Goal: Task Accomplishment & Management: Use online tool/utility

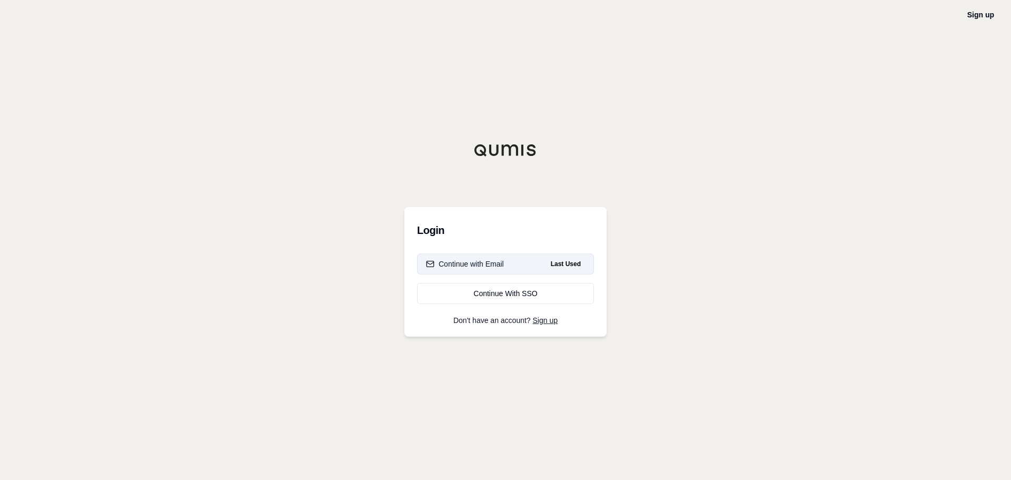
click at [464, 264] on div "Continue with Email" at bounding box center [465, 263] width 78 height 11
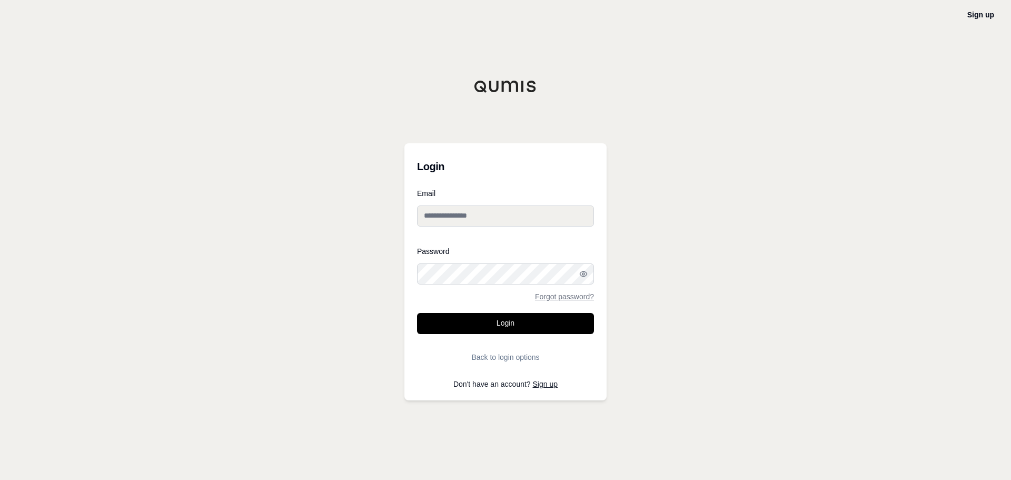
type input "**********"
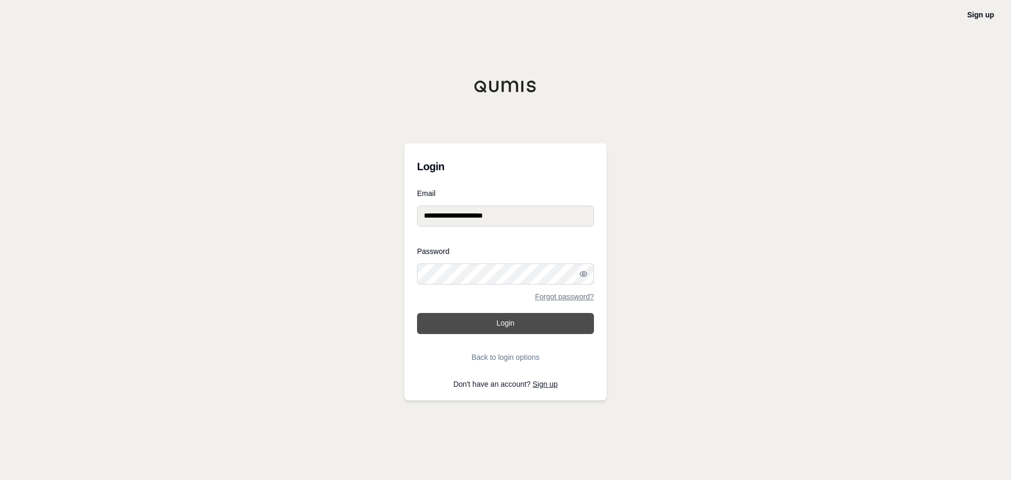
click at [475, 330] on button "Login" at bounding box center [505, 323] width 177 height 21
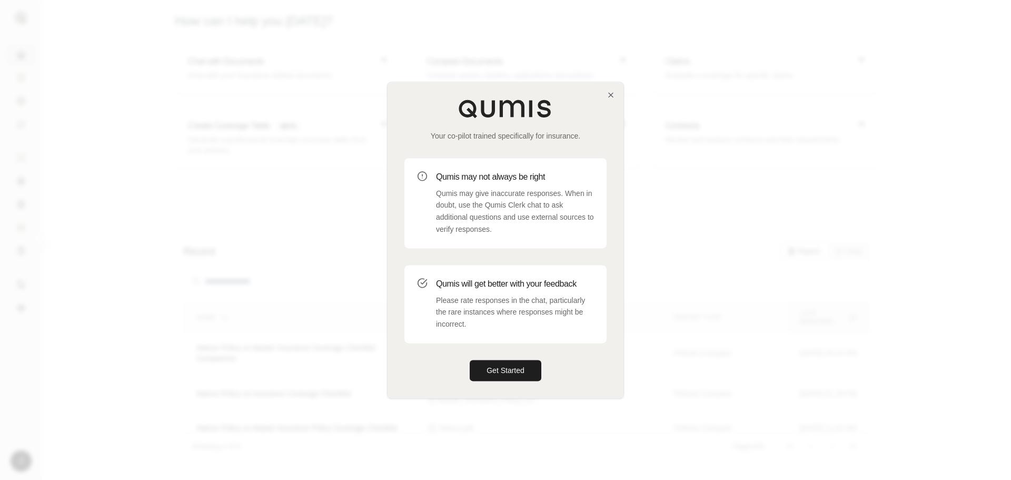
click at [611, 99] on div "Your co-pilot trained specifically for insurance. Qumis may not always be right…" at bounding box center [505, 239] width 236 height 315
click at [611, 97] on icon "button" at bounding box center [610, 95] width 8 height 8
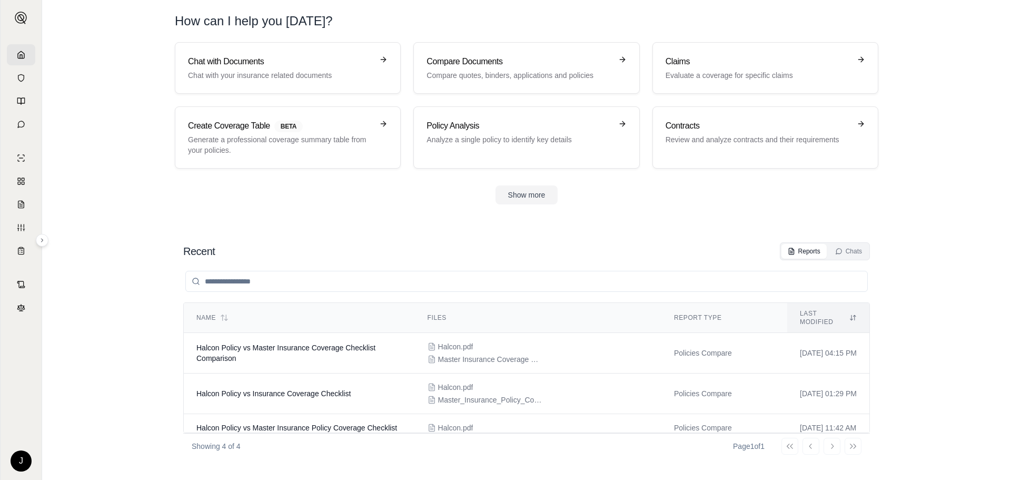
click at [16, 456] on html "J How can I help you today? Chat with Documents Chat with your insurance relate…" at bounding box center [505, 240] width 1011 height 480
click at [69, 466] on html "J How can I help you today? Chat with Documents Chat with your insurance relate…" at bounding box center [505, 240] width 1011 height 480
click at [16, 14] on img at bounding box center [21, 18] width 13 height 13
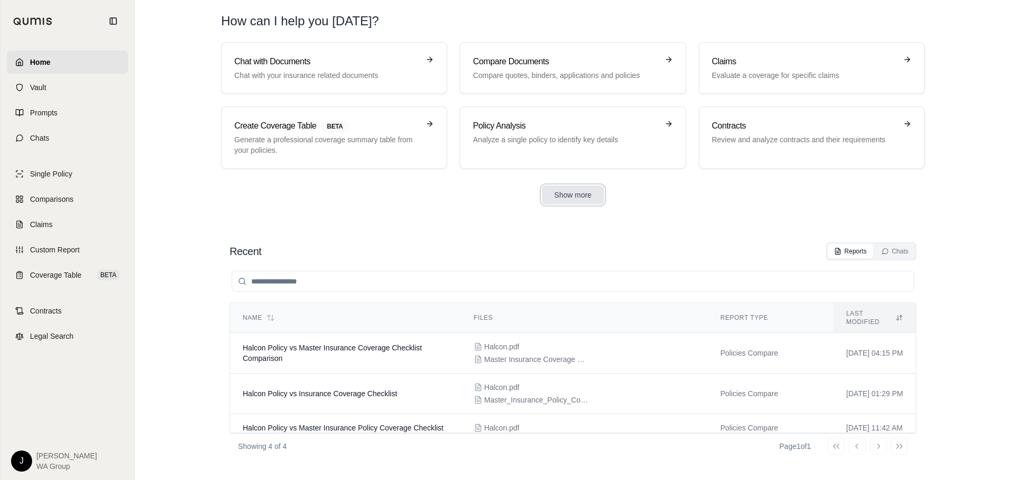
click at [590, 193] on button "Show more" at bounding box center [573, 194] width 63 height 19
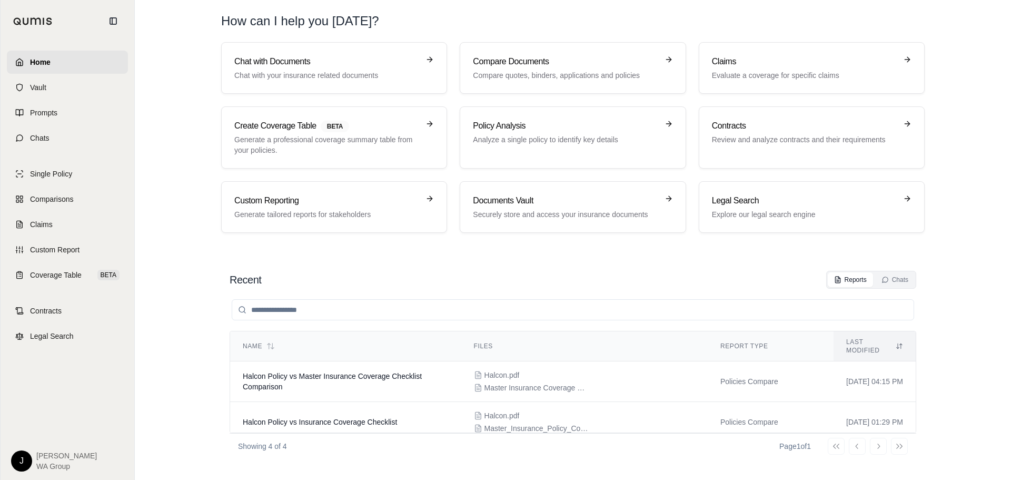
click at [25, 461] on html "Home Vault Prompts Chats Single Policy Comparisons Claims Custom Report Coverag…" at bounding box center [505, 240] width 1011 height 480
click at [156, 382] on html "Home Vault Prompts Chats Single Policy Comparisons Claims Custom Report Coverag…" at bounding box center [505, 240] width 1011 height 480
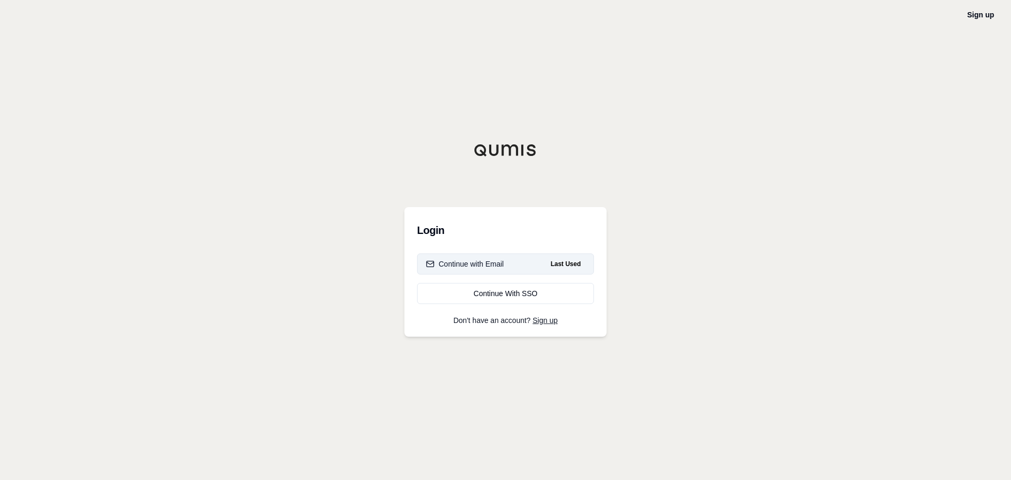
click at [491, 264] on div "Continue with Email" at bounding box center [465, 263] width 78 height 11
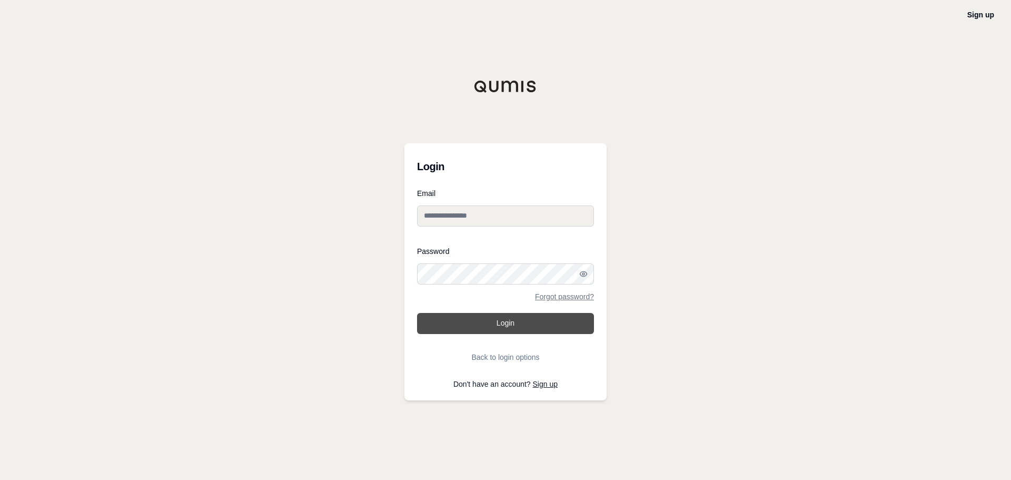
type input "**********"
click at [496, 316] on button "Login" at bounding box center [505, 323] width 177 height 21
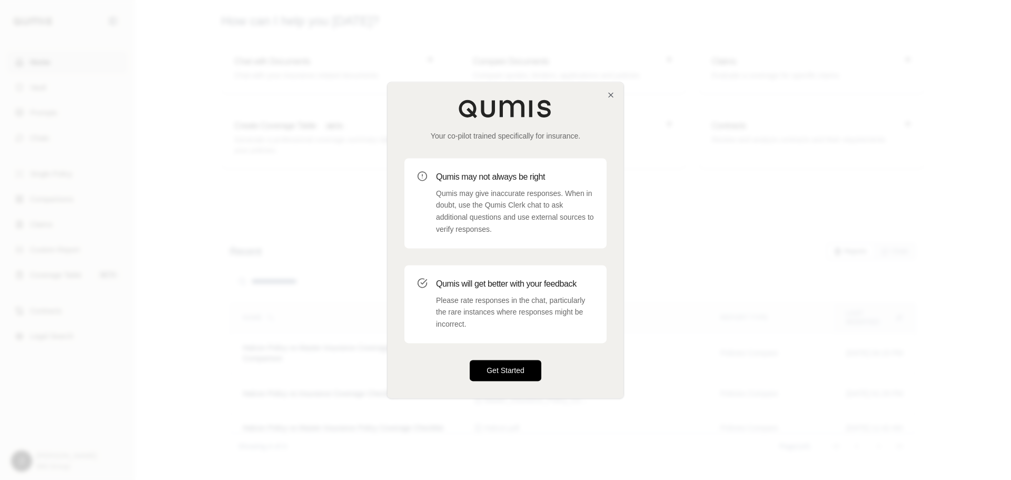
click at [485, 369] on button "Get Started" at bounding box center [506, 370] width 72 height 21
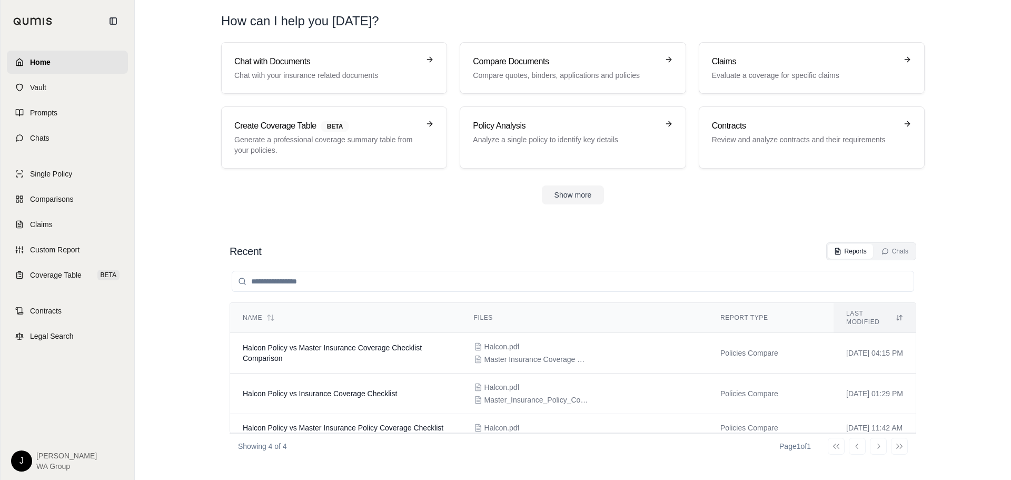
click at [17, 460] on html "Home Vault Prompts Chats Single Policy Comparisons Claims Custom Report Coverag…" at bounding box center [505, 240] width 1011 height 480
click at [164, 426] on html "Home Vault Prompts Chats Single Policy Comparisons Claims Custom Report Coverag…" at bounding box center [505, 240] width 1011 height 480
